Goal: Task Accomplishment & Management: Complete application form

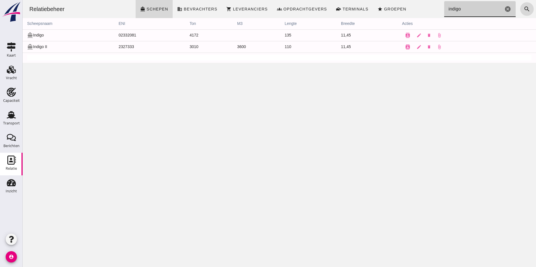
click at [484, 10] on input "indigo" at bounding box center [473, 9] width 59 height 16
click at [505, 10] on icon "cancel" at bounding box center [508, 9] width 7 height 7
click at [452, 10] on input "Zoeken..." at bounding box center [478, 9] width 68 height 16
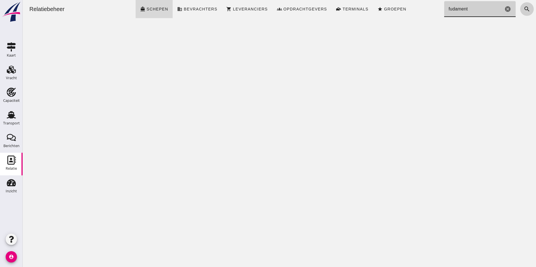
click at [524, 10] on icon "search" at bounding box center [527, 9] width 7 height 7
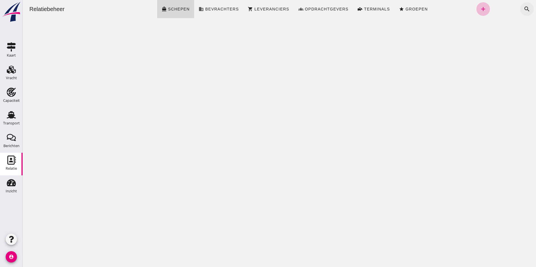
click at [524, 10] on icon "search" at bounding box center [527, 9] width 7 height 7
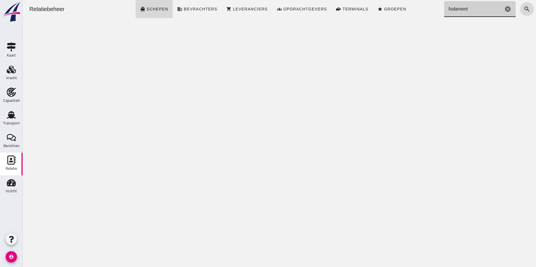
click at [471, 10] on input "fudament" at bounding box center [473, 9] width 59 height 16
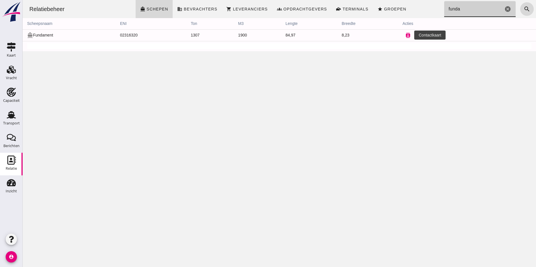
type input "funda"
click at [406, 36] on icon "contacts" at bounding box center [408, 35] width 5 height 5
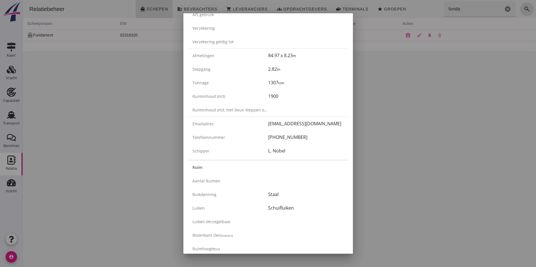
scroll to position [113, 0]
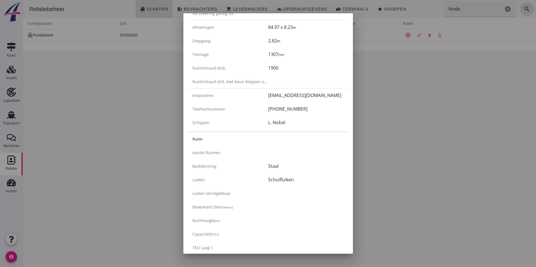
click at [101, 120] on div at bounding box center [268, 133] width 536 height 267
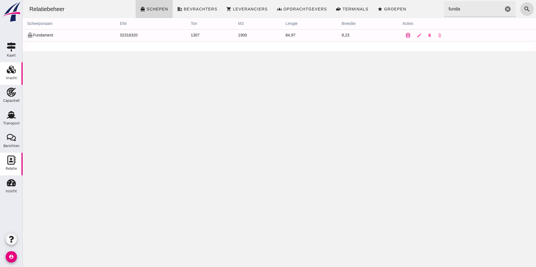
click at [10, 71] on icon "Vracht" at bounding box center [11, 69] width 9 height 9
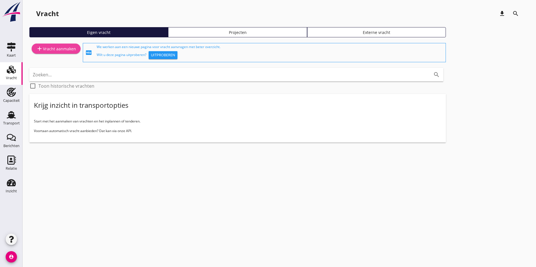
click at [64, 49] on div "add Vracht aanmaken" at bounding box center [56, 48] width 40 height 7
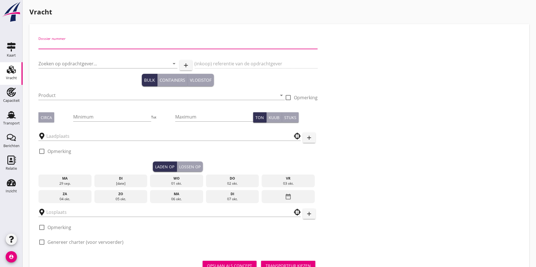
click at [58, 45] on input "Dossier nummer" at bounding box center [177, 44] width 279 height 9
click at [80, 47] on input "20250" at bounding box center [177, 44] width 279 height 9
type input "20250691"
drag, startPoint x: 70, startPoint y: 72, endPoint x: 68, endPoint y: 70, distance: 3.3
click at [68, 70] on div at bounding box center [107, 71] width 139 height 3
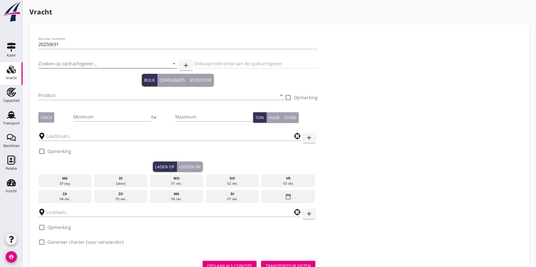
click at [65, 65] on input "Zoeken op opdrachtgever..." at bounding box center [99, 63] width 123 height 9
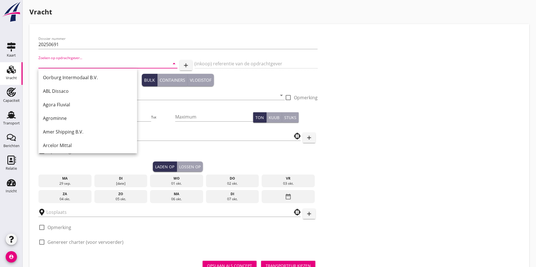
click at [90, 63] on input "Zoeken op opdrachtgever..." at bounding box center [99, 63] width 123 height 9
click at [59, 57] on div "Zoeken op opdrachtgever... arrow_drop_down" at bounding box center [107, 65] width 139 height 18
click at [59, 60] on input "Zoeken op opdrachtgever..." at bounding box center [99, 63] width 123 height 9
click at [46, 65] on input "Zoeken op opdrachtgever..." at bounding box center [99, 63] width 123 height 9
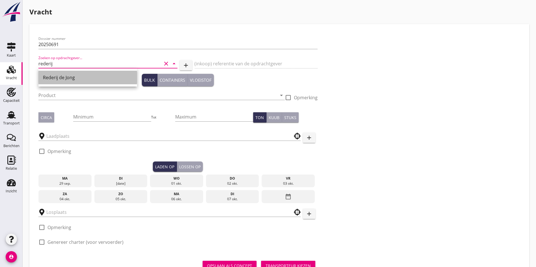
click at [76, 72] on div "Rederij de Jong" at bounding box center [88, 78] width 90 height 14
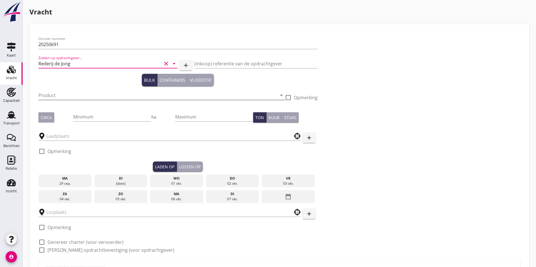
type input "Rederij de Jong"
click at [69, 93] on input "Product" at bounding box center [157, 95] width 239 height 9
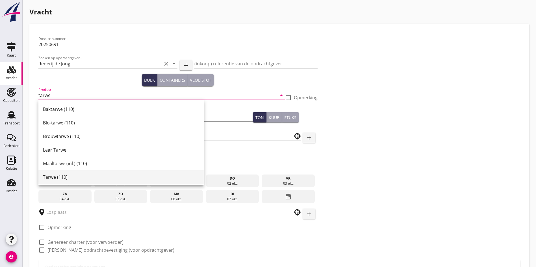
click at [59, 181] on div "Tarwe (110)" at bounding box center [121, 177] width 156 height 14
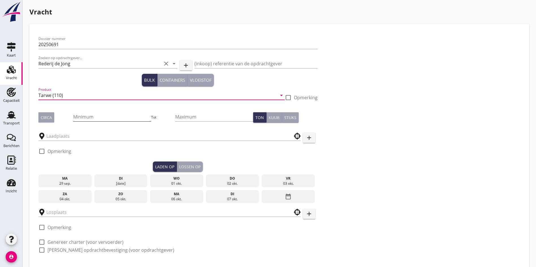
type input "Tarwe (110)"
click at [73, 118] on input "Minimum" at bounding box center [112, 116] width 78 height 9
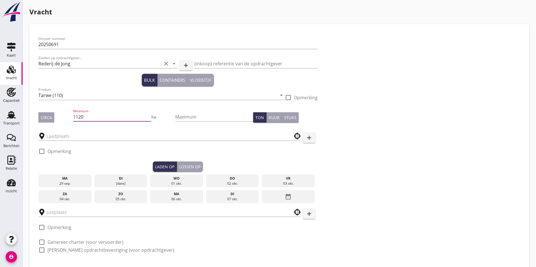
type input "1120"
click at [38, 117] on button "Circa" at bounding box center [46, 117] width 16 height 10
click at [60, 141] on div at bounding box center [169, 136] width 262 height 18
click at [72, 136] on input "text" at bounding box center [165, 135] width 239 height 9
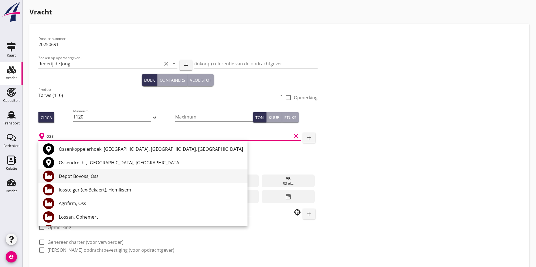
scroll to position [57, 0]
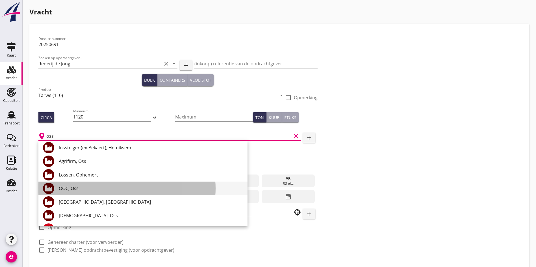
click at [77, 186] on div "OOC, Oss" at bounding box center [151, 188] width 184 height 7
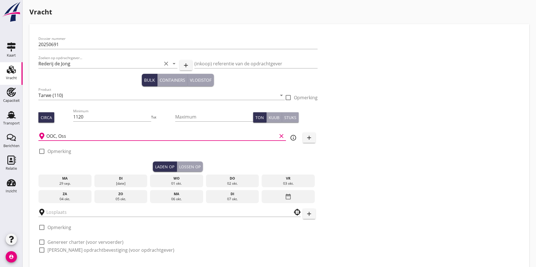
type input "OOC, Oss"
click at [207, 181] on div "02 okt." at bounding box center [232, 183] width 50 height 5
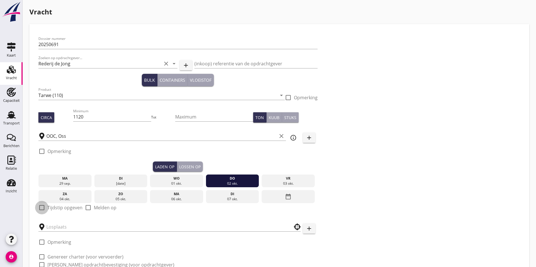
drag, startPoint x: 40, startPoint y: 207, endPoint x: 50, endPoint y: 205, distance: 10.1
click at [41, 207] on div at bounding box center [42, 208] width 10 height 10
checkbox input "true"
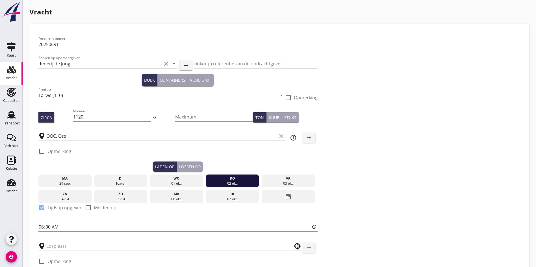
click at [179, 164] on div "Lossen op" at bounding box center [189, 167] width 21 height 6
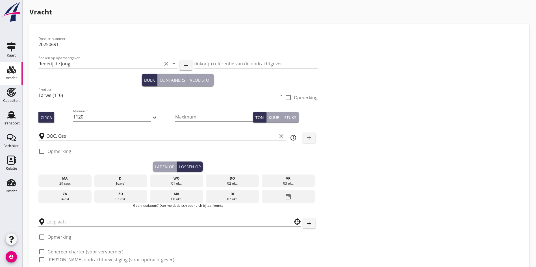
click at [152, 196] on div "06 okt." at bounding box center [177, 198] width 50 height 5
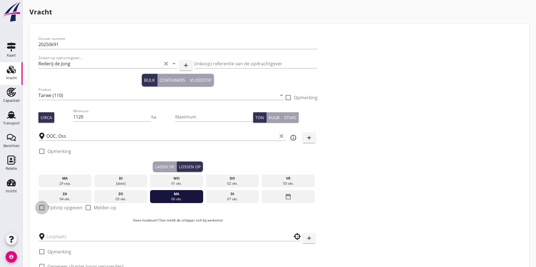
click at [42, 207] on div at bounding box center [42, 208] width 10 height 10
checkbox input "true"
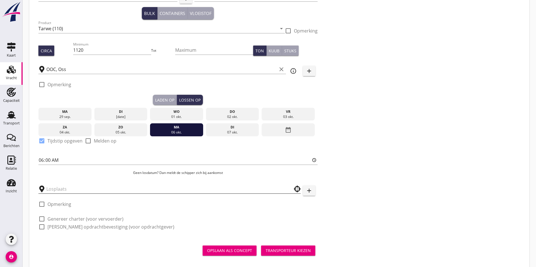
scroll to position [73, 0]
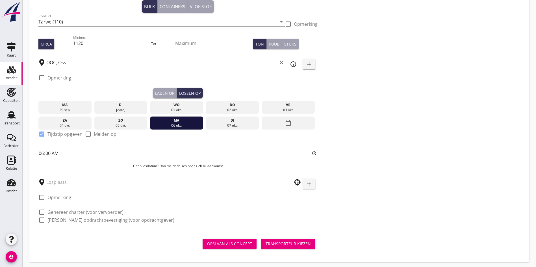
click at [54, 181] on input "text" at bounding box center [165, 182] width 239 height 9
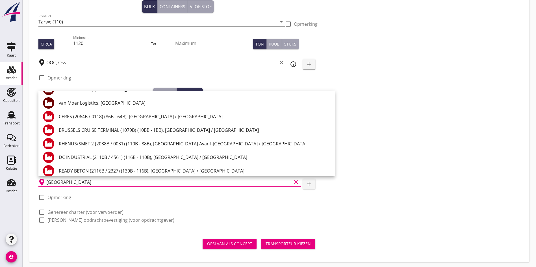
scroll to position [43, 0]
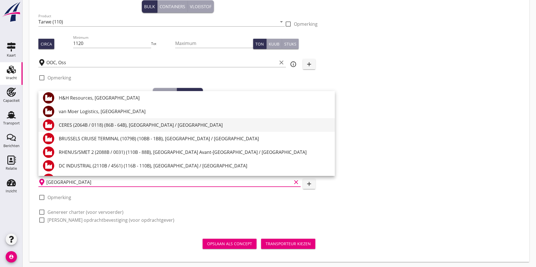
click at [97, 128] on div "CERES (2064B / 0118) (86B - 64B), [GEOGRAPHIC_DATA] / [GEOGRAPHIC_DATA]" at bounding box center [195, 125] width 272 height 14
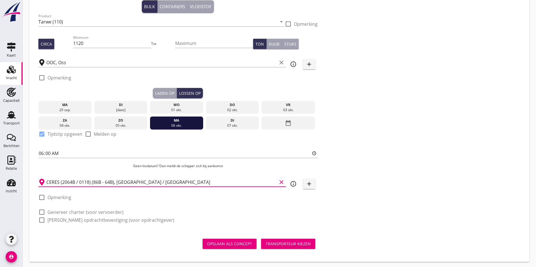
type input "CERES (2064B / 0118) (86B - 64B), [GEOGRAPHIC_DATA] / [GEOGRAPHIC_DATA]"
click at [42, 211] on div at bounding box center [42, 212] width 10 height 10
checkbox input "true"
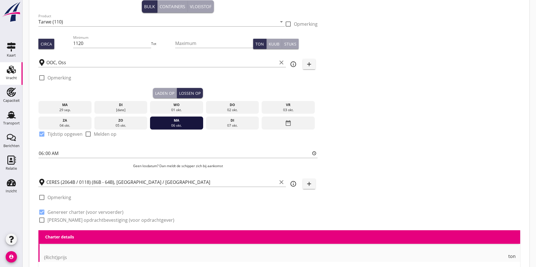
checkbox input "true"
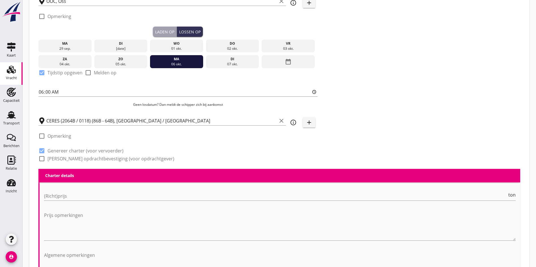
scroll to position [147, 0]
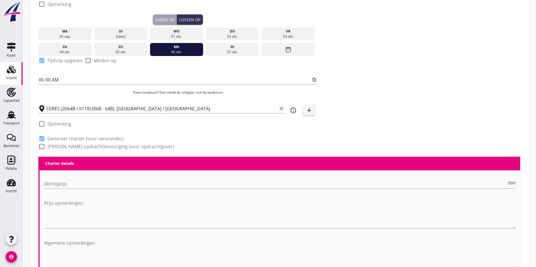
click at [70, 187] on div "(Richt)prijs ton" at bounding box center [280, 186] width 472 height 15
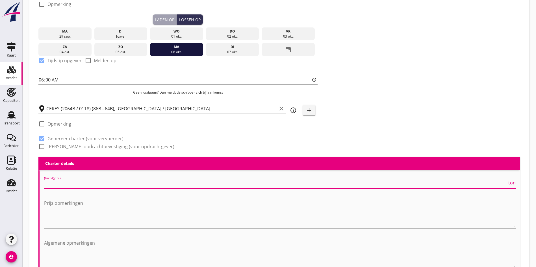
click at [68, 184] on input "(Richt)prijs" at bounding box center [275, 183] width 463 height 9
type input "7.75"
click at [43, 144] on div at bounding box center [42, 147] width 10 height 10
checkbox input "true"
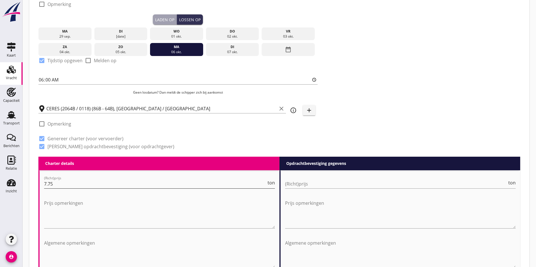
scroll to position [0, 0]
click at [287, 180] on input "(Richt)prijs" at bounding box center [396, 183] width 222 height 9
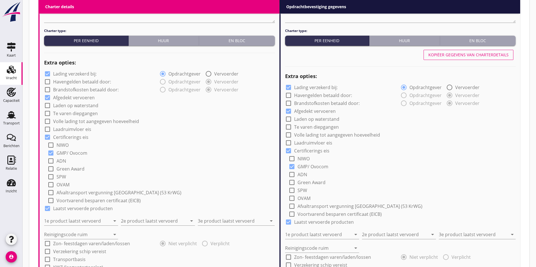
scroll to position [430, 0]
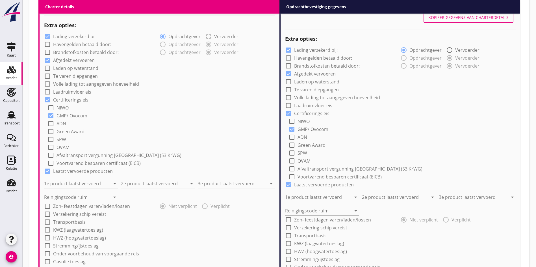
type input "8.25"
click at [90, 179] on input "1e product laatst vervoerd" at bounding box center [77, 183] width 66 height 9
click at [68, 199] on div "Coils (5412)" at bounding box center [81, 196] width 65 height 14
type input "Coils (5412)"
click at [149, 184] on input "2e product laatst vervoerd" at bounding box center [154, 183] width 66 height 9
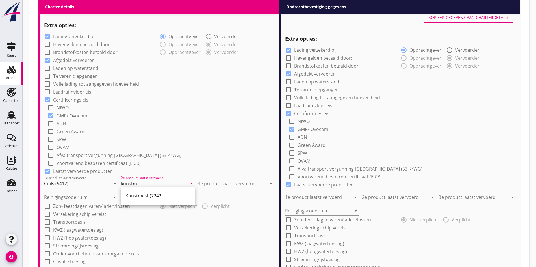
click at [151, 188] on div "Kunstmest (7242)" at bounding box center [158, 196] width 74 height 18
click at [153, 192] on div "Kunstmest (7242)" at bounding box center [158, 195] width 65 height 7
type input "Kunstmest (7242)"
click at [215, 180] on input "3e product laatst vervoerd" at bounding box center [232, 183] width 69 height 9
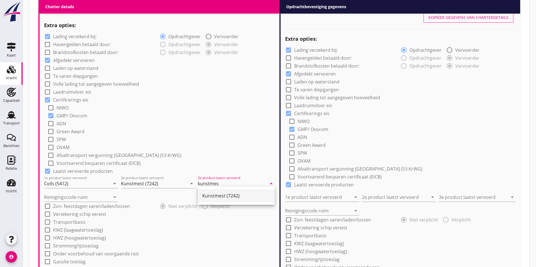
click at [217, 194] on div "Kunstmest (7242)" at bounding box center [236, 195] width 68 height 7
type input "Kunstmest (7242)"
click at [72, 190] on div "Reinigingscode ruim arrow_drop_down" at bounding box center [81, 195] width 74 height 12
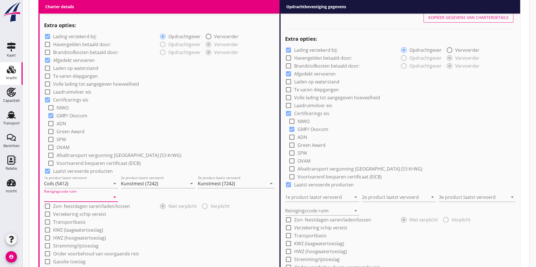
click at [72, 193] on input "Reinigingscode ruim" at bounding box center [77, 196] width 66 height 9
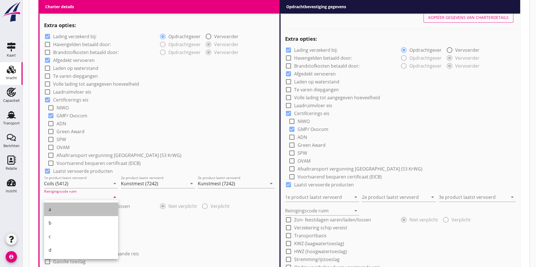
click at [76, 207] on div "a" at bounding box center [81, 209] width 65 height 7
type input "a"
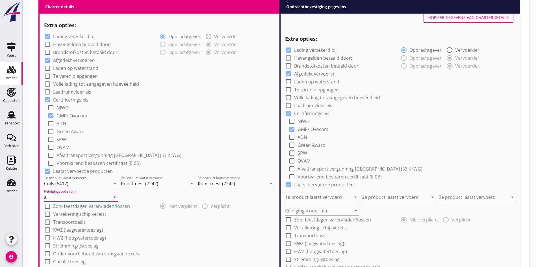
scroll to position [571, 0]
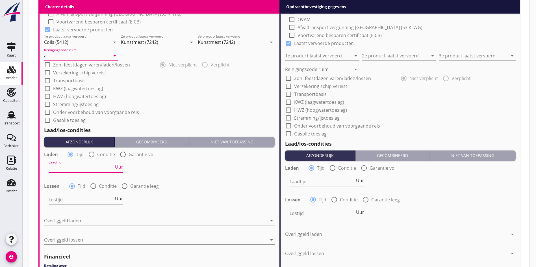
click at [67, 169] on input "Laadtijd" at bounding box center [81, 167] width 65 height 9
click at [91, 153] on div at bounding box center [92, 155] width 10 height 10
radio input "false"
radio input "true"
click at [65, 165] on div at bounding box center [101, 167] width 105 height 9
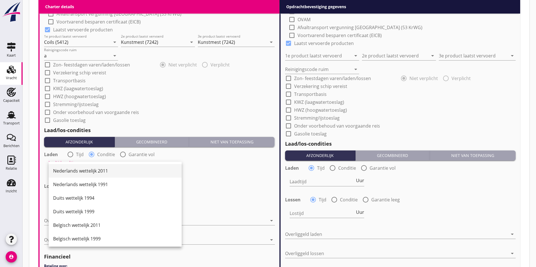
click at [73, 168] on div "Nederlands wettelijk 2011" at bounding box center [115, 170] width 124 height 7
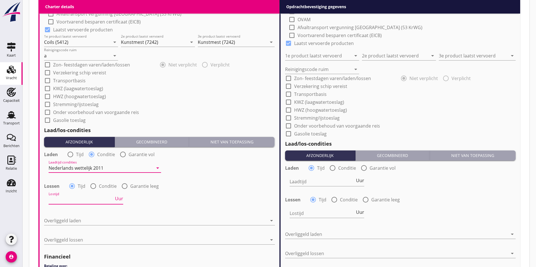
click at [72, 198] on input "Lostijd" at bounding box center [81, 199] width 65 height 9
click at [119, 200] on div "Lostijd 2 Uur" at bounding box center [86, 199] width 75 height 9
click at [118, 196] on span "Uur" at bounding box center [119, 198] width 8 height 5
type input "2"
click at [82, 216] on div at bounding box center [155, 220] width 223 height 9
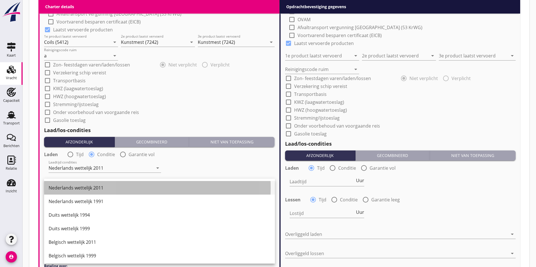
click at [71, 189] on div "Nederlands wettelijk 2011" at bounding box center [160, 187] width 222 height 7
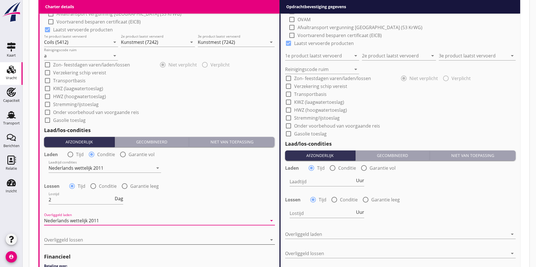
click at [55, 235] on div at bounding box center [155, 239] width 223 height 9
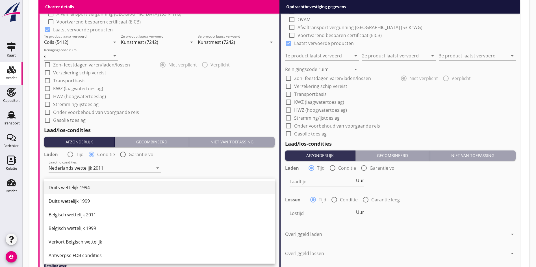
scroll to position [28, 0]
click at [71, 217] on div "Belgisch wettelijk 2011" at bounding box center [160, 213] width 222 height 7
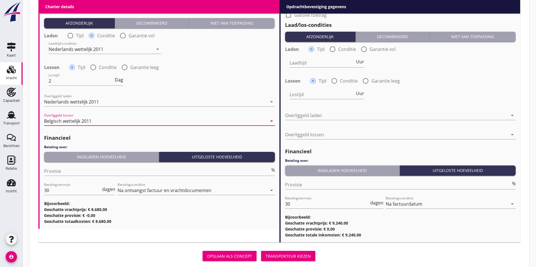
scroll to position [702, 0]
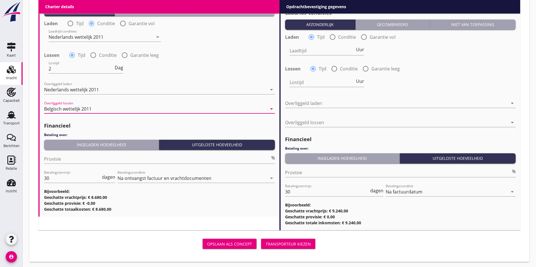
click at [56, 164] on div "Provisie %" at bounding box center [159, 161] width 231 height 15
click at [57, 162] on input "Provisie" at bounding box center [157, 158] width 226 height 9
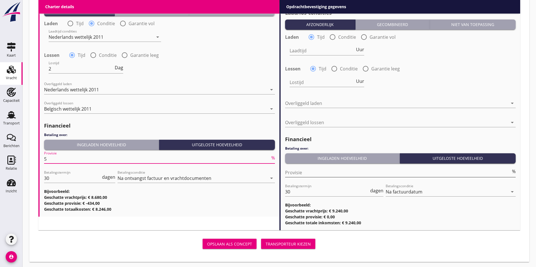
type input "5"
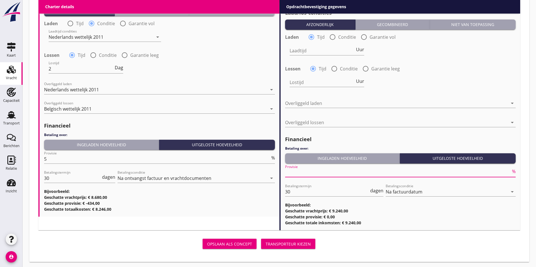
click at [318, 168] on input "Provisie" at bounding box center [398, 172] width 226 height 9
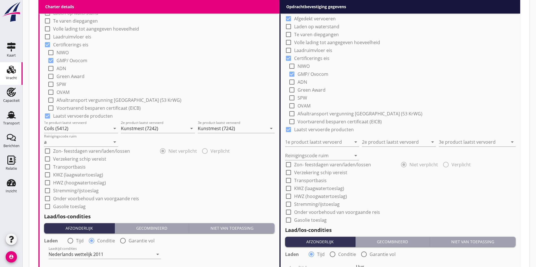
scroll to position [391, 0]
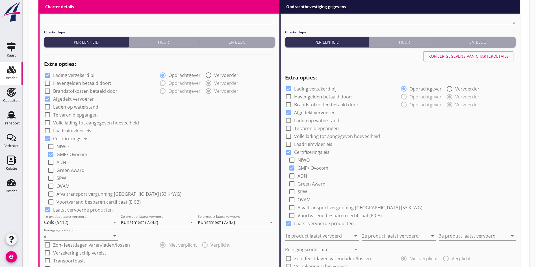
type input "0"
click at [479, 56] on div "Kopiëer gegevens van charterdetails" at bounding box center [469, 56] width 80 height 6
type input "Coils (5412)"
type input "Kunstmest (7242)"
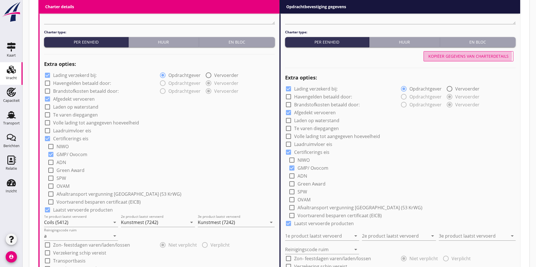
type input "a"
radio input "false"
radio input "true"
type input "2"
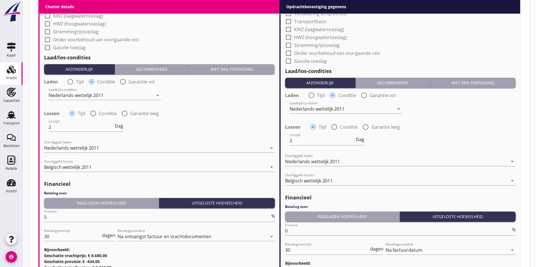
scroll to position [645, 0]
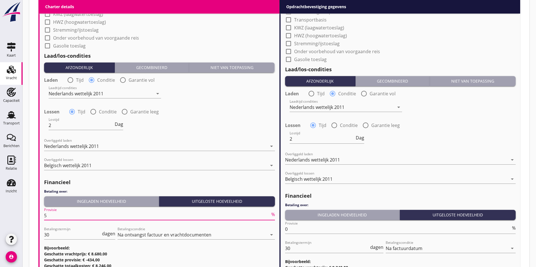
drag, startPoint x: 52, startPoint y: 218, endPoint x: 77, endPoint y: 217, distance: 25.2
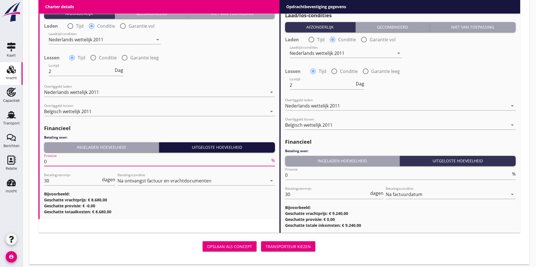
scroll to position [702, 0]
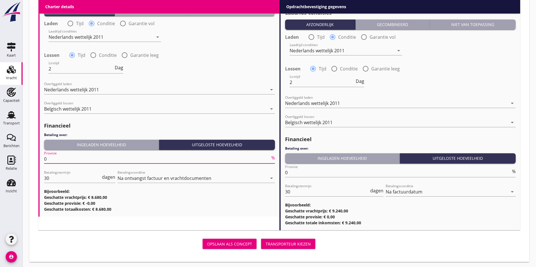
type input "0"
click at [266, 243] on div "Transporteur kiezen" at bounding box center [288, 244] width 45 height 6
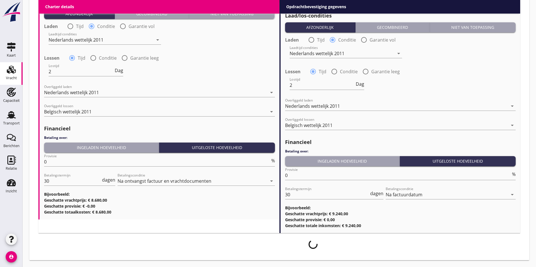
scroll to position [697, 0]
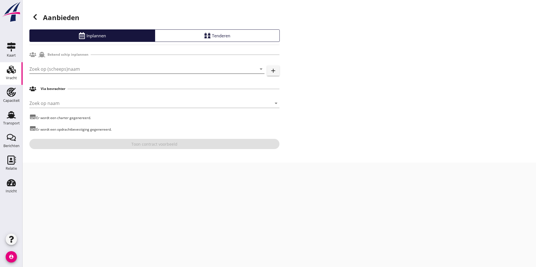
click at [62, 66] on input "Zoek op (scheeps)naam" at bounding box center [138, 68] width 219 height 9
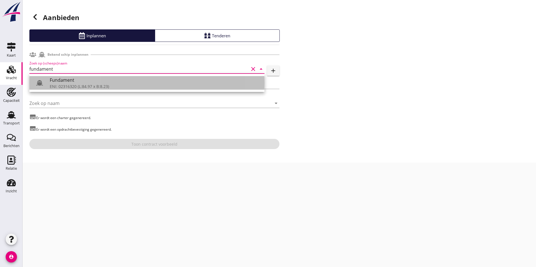
click at [64, 81] on div "Fundament" at bounding box center [155, 80] width 210 height 7
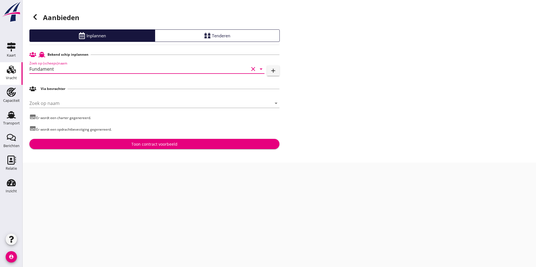
type input "Fundament"
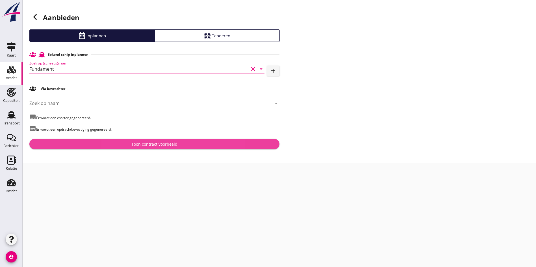
click at [111, 143] on div "Toon contract voorbeeld" at bounding box center [154, 144] width 241 height 6
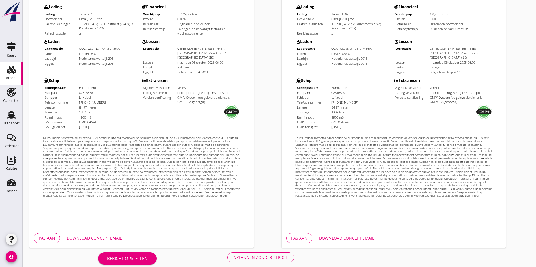
scroll to position [152, 0]
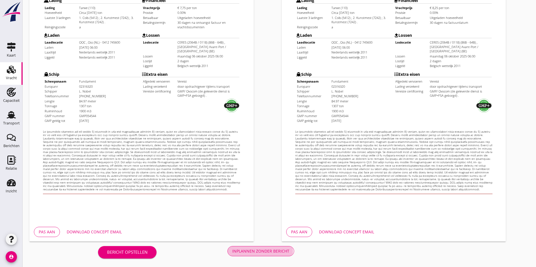
click at [228, 256] on button "Inplannen zonder bericht" at bounding box center [261, 251] width 67 height 10
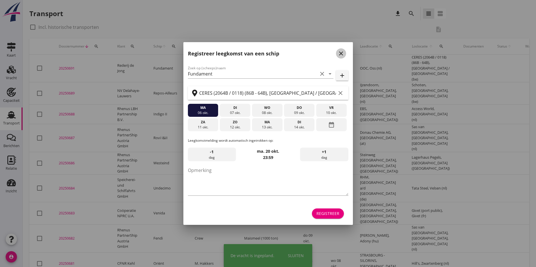
click at [341, 53] on icon "close" at bounding box center [341, 53] width 7 height 7
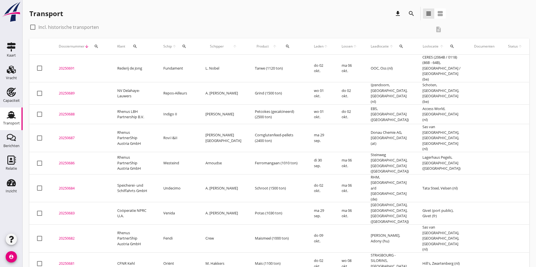
click at [65, 68] on div "20250691" at bounding box center [81, 69] width 45 height 6
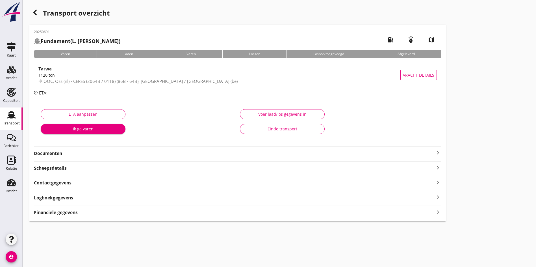
click at [435, 151] on icon "keyboard_arrow_right" at bounding box center [438, 152] width 7 height 7
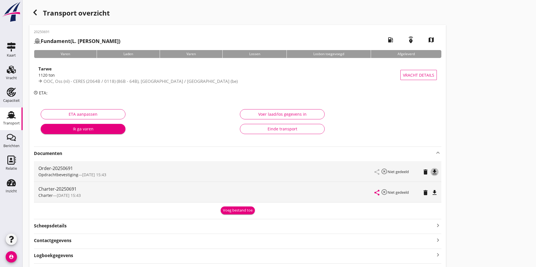
click at [431, 173] on icon "file_download" at bounding box center [434, 171] width 7 height 7
click at [431, 194] on icon "file_download" at bounding box center [434, 192] width 7 height 7
